Goal: Information Seeking & Learning: Learn about a topic

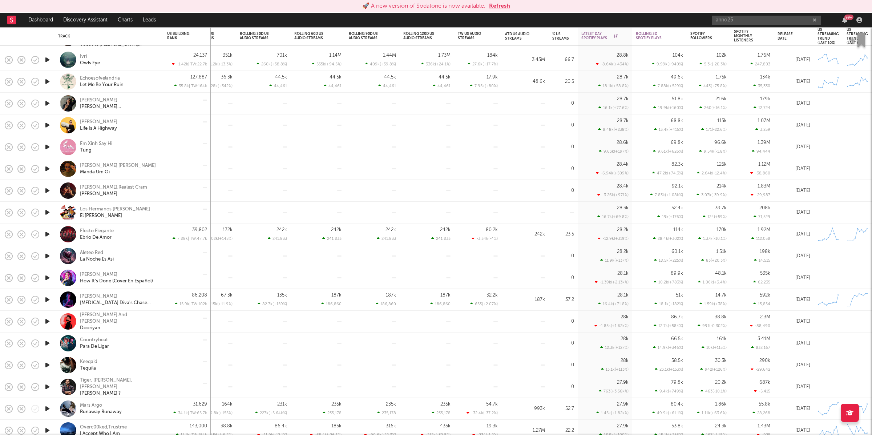
click at [502, 4] on button "Refresh" at bounding box center [499, 6] width 21 height 9
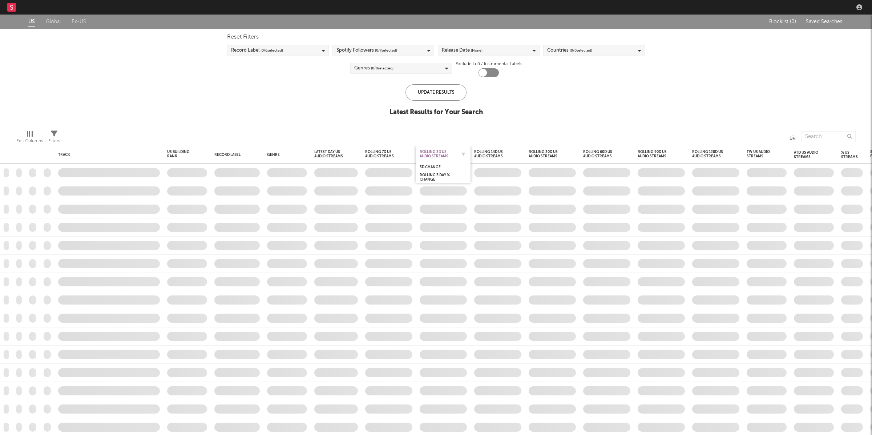
checkbox input "true"
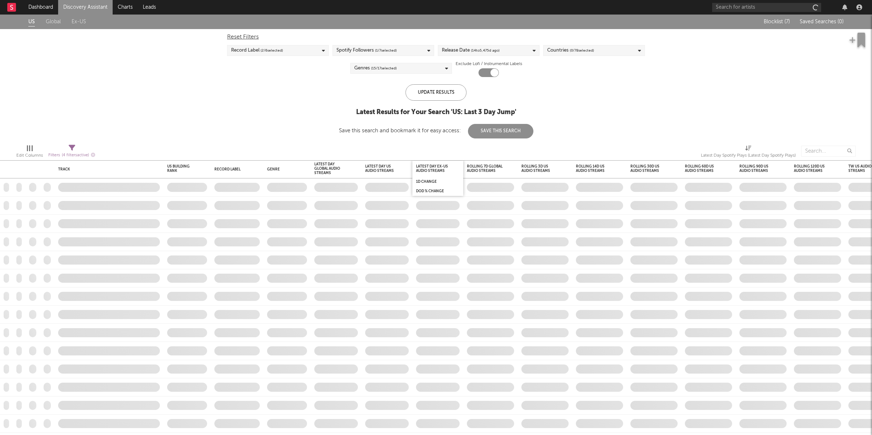
select select "max"
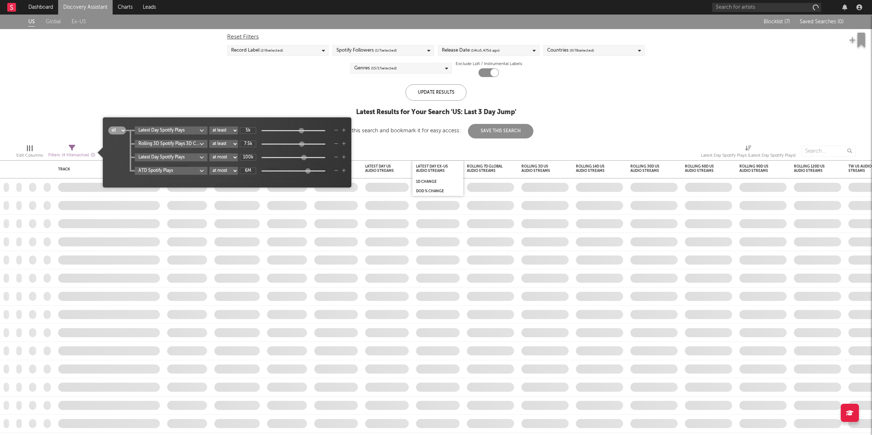
click at [75, 147] on span "Filters ( 4 filters active)" at bounding box center [71, 152] width 47 height 15
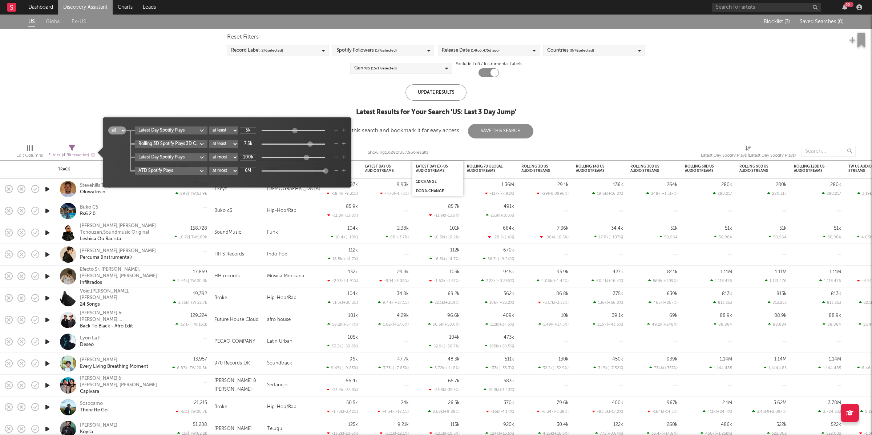
click at [212, 88] on div "US Global Ex-US Blocklist ( 7 ) Saved Searches ( 0 ) Reset Filters Record Label…" at bounding box center [436, 77] width 872 height 124
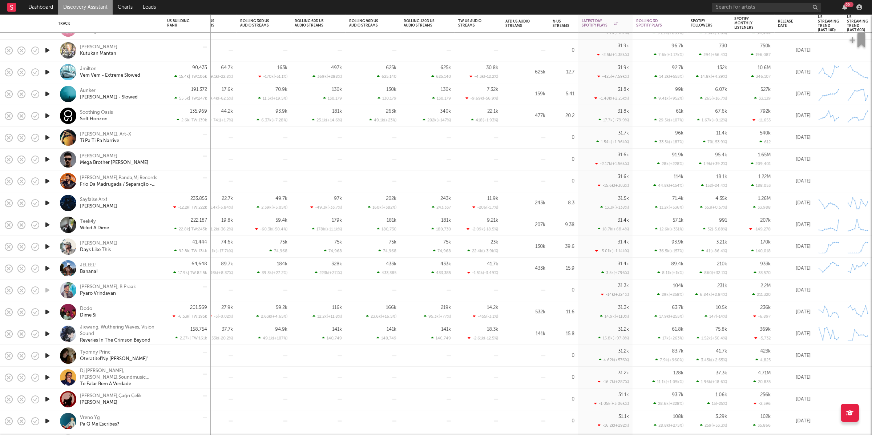
click at [48, 201] on icon "button" at bounding box center [48, 202] width 8 height 9
click at [343, 427] on icon "button" at bounding box center [345, 426] width 4 height 6
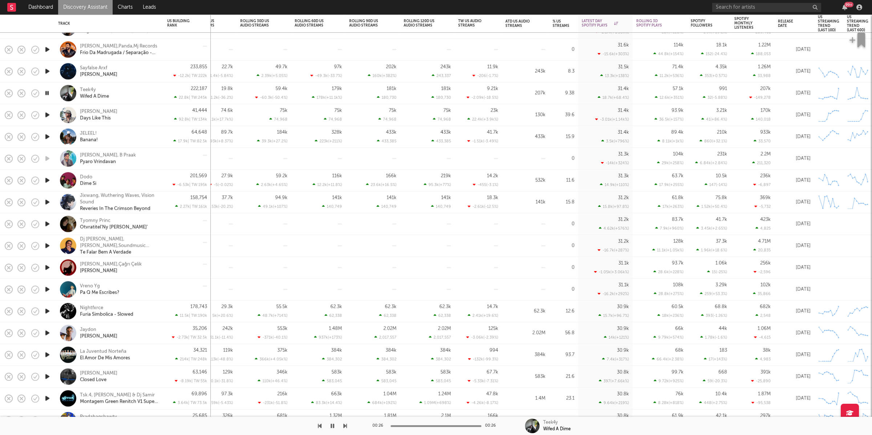
click at [345, 427] on icon "button" at bounding box center [345, 426] width 4 height 6
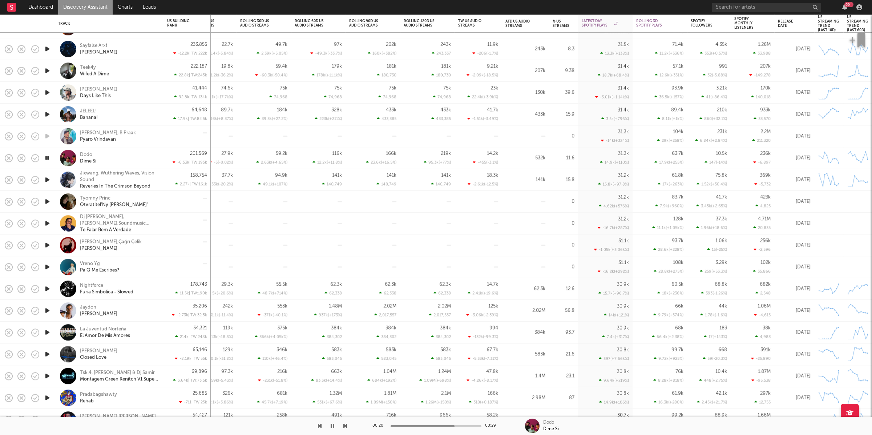
click at [346, 428] on icon "button" at bounding box center [345, 426] width 4 height 6
click at [346, 424] on icon "button" at bounding box center [345, 426] width 4 height 6
click at [319, 425] on icon "button" at bounding box center [320, 426] width 4 height 6
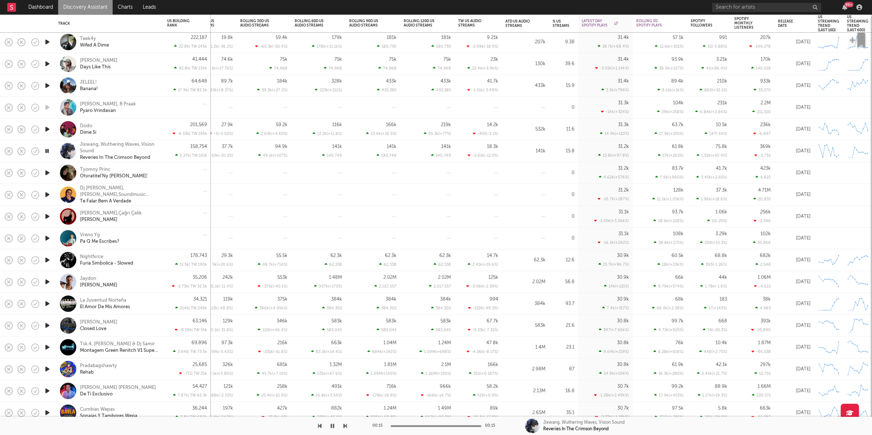
click at [346, 422] on button "button" at bounding box center [345, 426] width 4 height 18
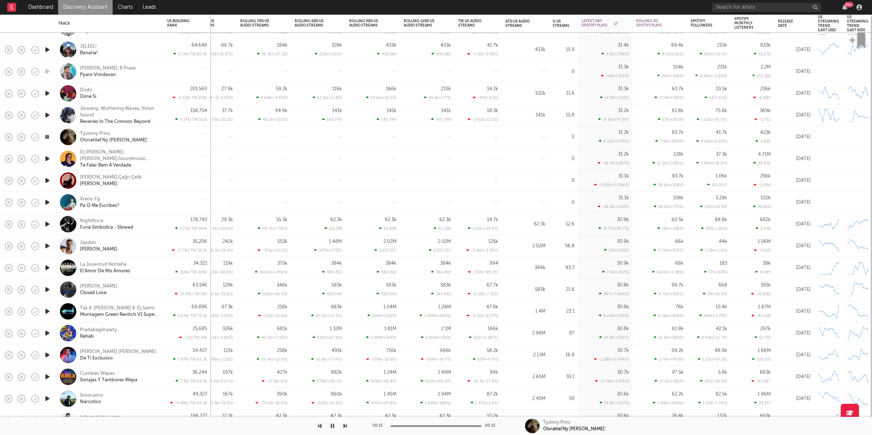
click at [52, 179] on div at bounding box center [47, 181] width 15 height 22
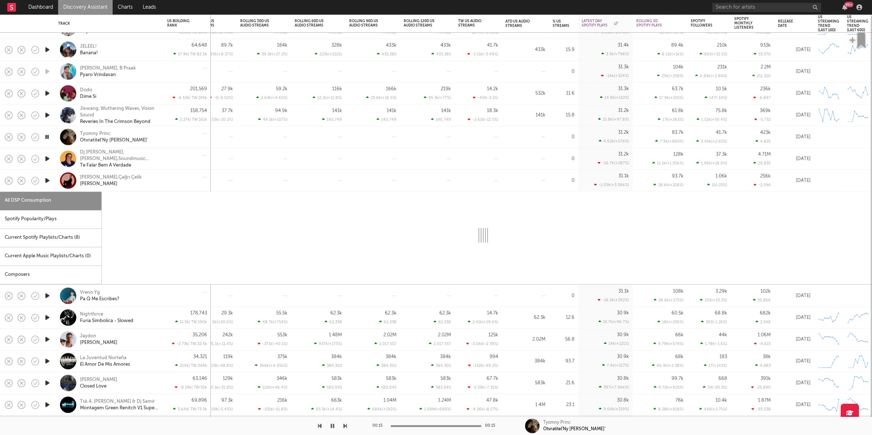
click at [46, 180] on icon "button" at bounding box center [48, 180] width 8 height 9
click at [48, 158] on icon "button" at bounding box center [48, 158] width 8 height 9
click at [154, 180] on div "Hazar Altın,Çağrı Çelik Olur Ya" at bounding box center [119, 180] width 78 height 13
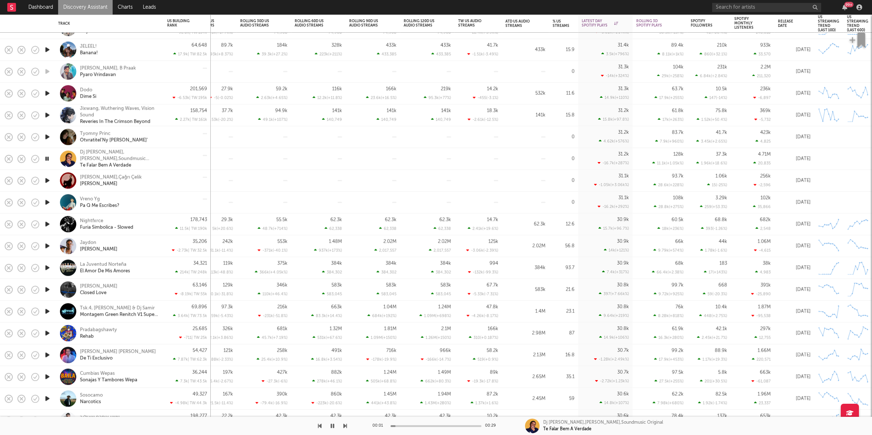
click at [48, 182] on icon "button" at bounding box center [48, 180] width 8 height 9
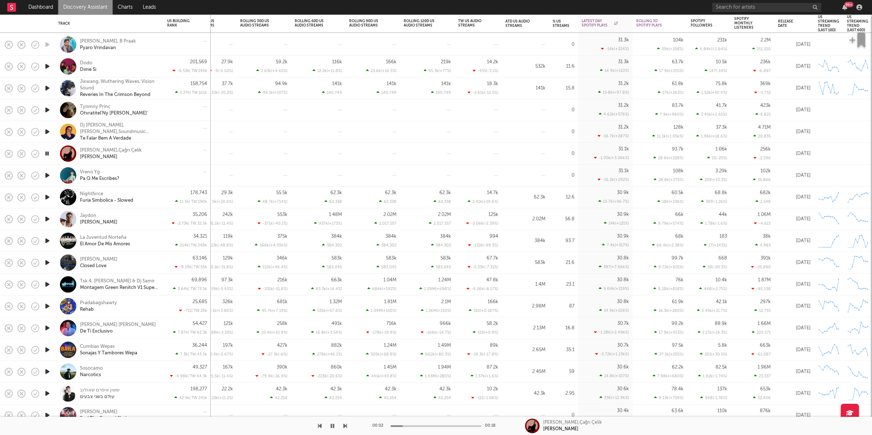
click at [340, 428] on div at bounding box center [173, 426] width 347 height 18
click at [343, 426] on div at bounding box center [173, 426] width 347 height 18
click at [345, 426] on icon "button" at bounding box center [345, 426] width 4 height 6
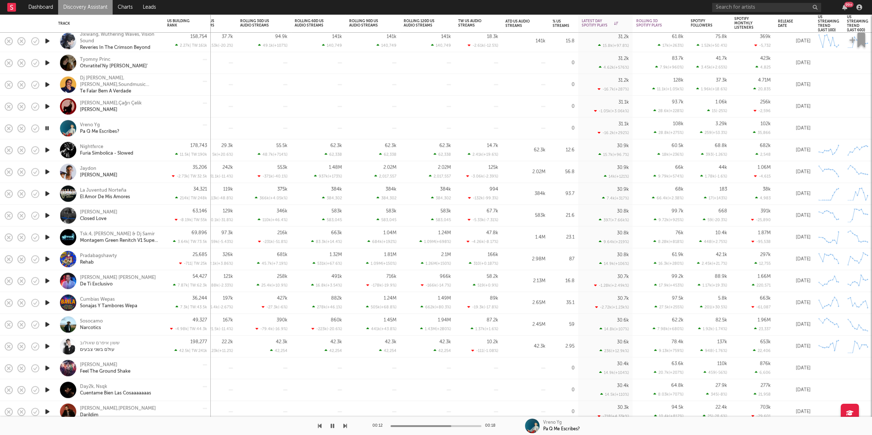
click at [48, 129] on icon "button" at bounding box center [47, 128] width 7 height 9
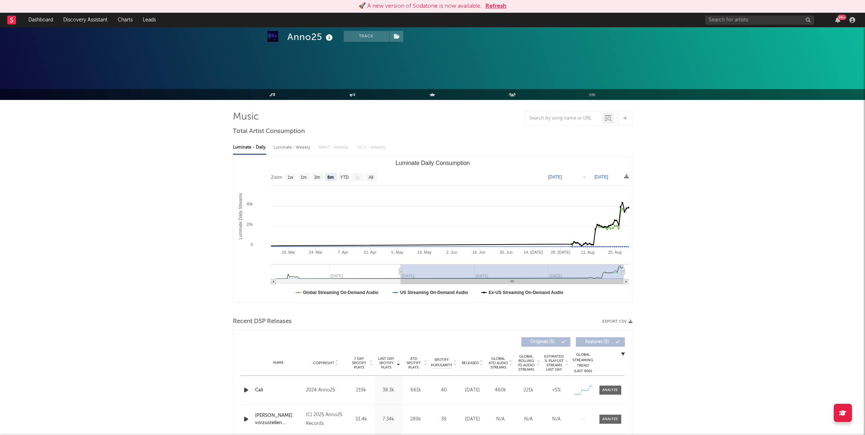
select select "6m"
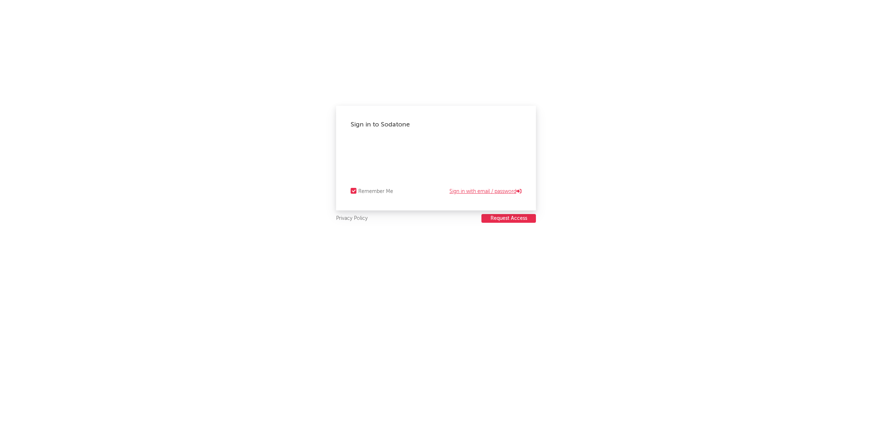
click at [487, 191] on link "Sign in with email / password" at bounding box center [486, 191] width 72 height 9
click at [389, 145] on iframe at bounding box center [436, 150] width 171 height 11
click at [474, 122] on div "Sign in to Sodatone" at bounding box center [436, 124] width 171 height 9
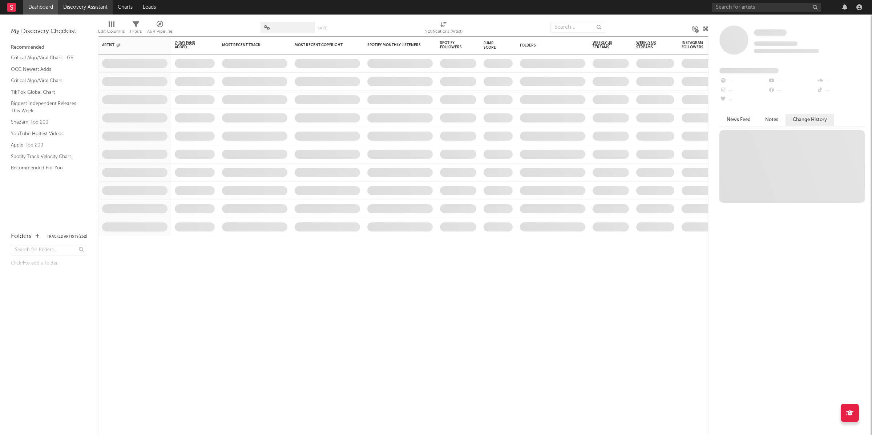
click at [81, 7] on link "Discovery Assistant" at bounding box center [85, 7] width 55 height 15
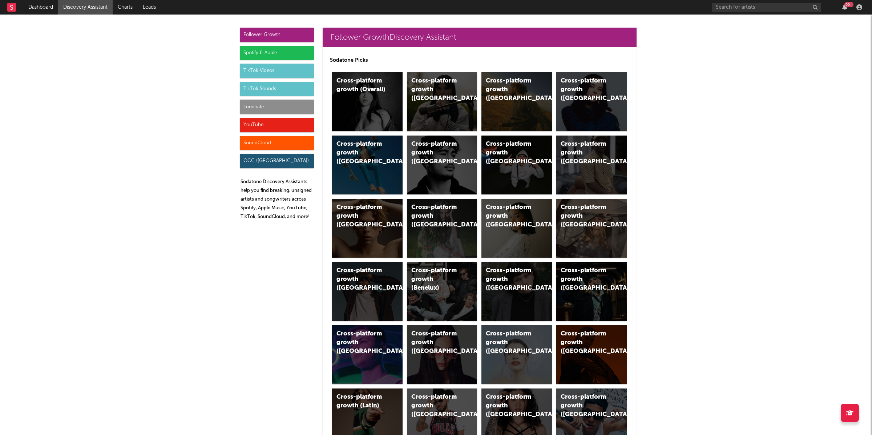
click at [267, 104] on div "Luminate" at bounding box center [277, 107] width 74 height 15
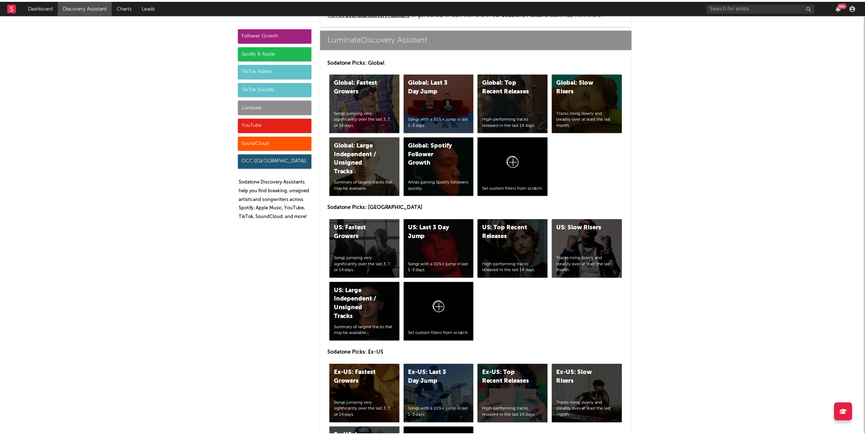
scroll to position [3229, 0]
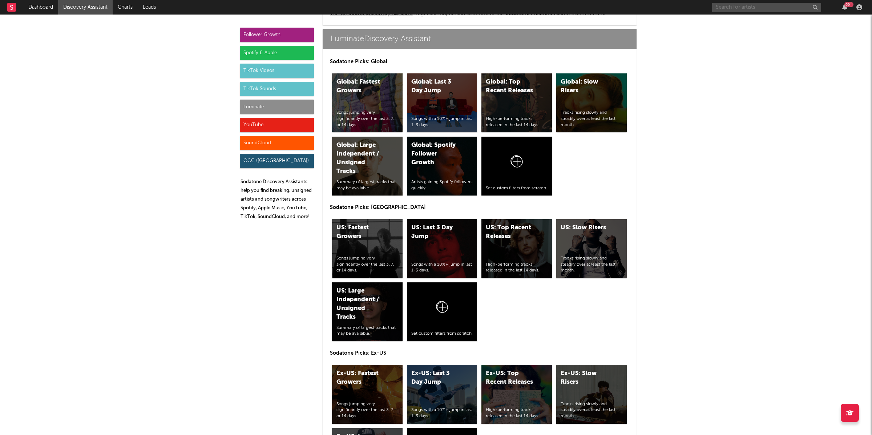
click at [725, 7] on input "text" at bounding box center [766, 7] width 109 height 9
type input "zleepyfred"
click at [751, 17] on div "Zleepyfred" at bounding box center [778, 21] width 80 height 9
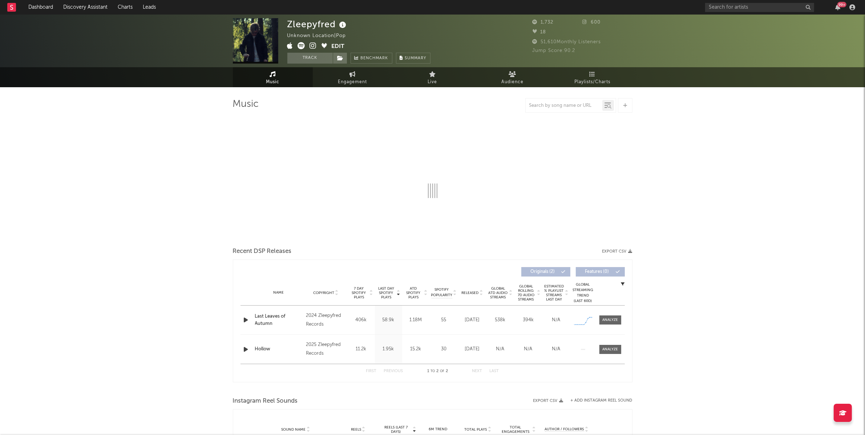
select select "6m"
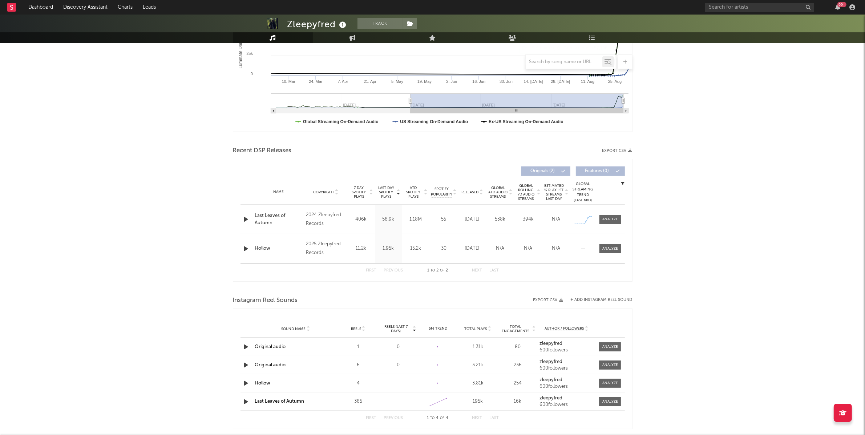
scroll to position [158, 0]
click at [612, 227] on div "Name Last Leaves of Autumn Copyright 2024 Zleepyfred Records Label Zleepyfred R…" at bounding box center [433, 219] width 385 height 29
click at [615, 223] on span at bounding box center [611, 218] width 22 height 9
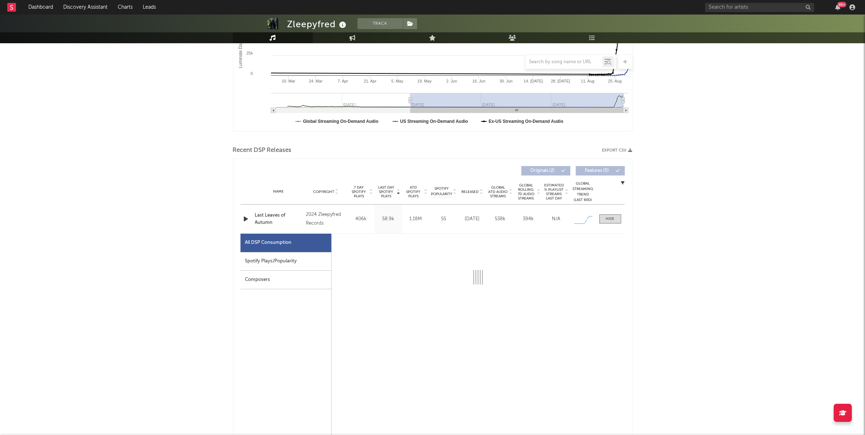
select select "1w"
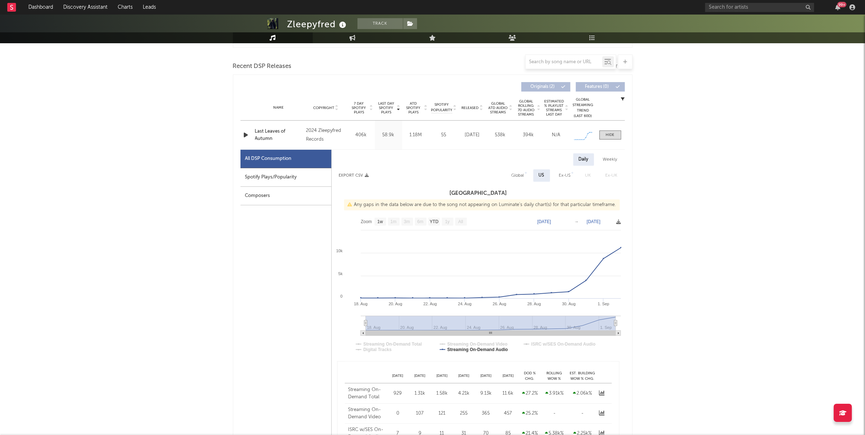
scroll to position [315, 0]
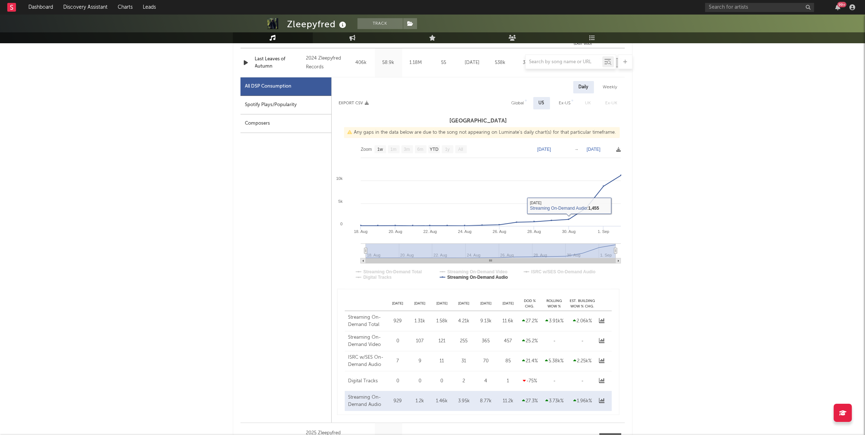
click at [523, 106] on div "Global" at bounding box center [518, 103] width 13 height 9
select select "6m"
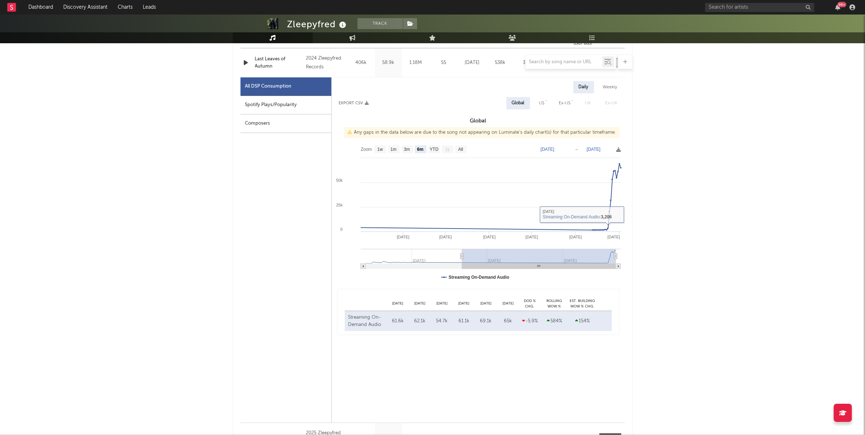
click at [313, 102] on div "Spotify Plays/Popularity" at bounding box center [286, 105] width 91 height 19
select select "6m"
select select "1w"
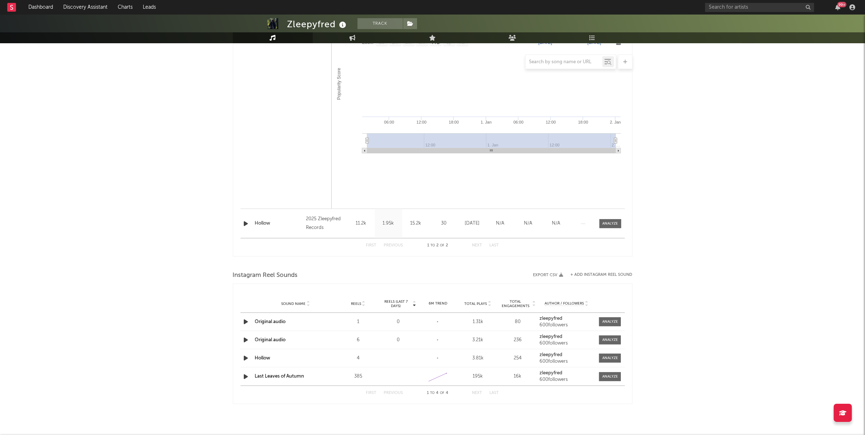
scroll to position [533, 0]
